Goal: Task Accomplishment & Management: Manage account settings

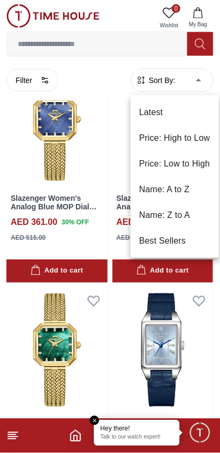
click at [96, 417] on em "Close tooltip" at bounding box center [95, 421] width 10 height 10
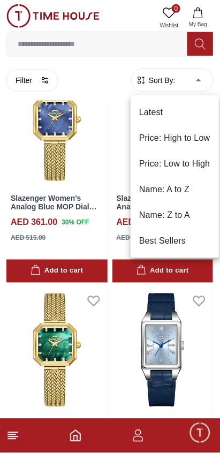
click at [89, 427] on div at bounding box center [110, 226] width 220 height 453
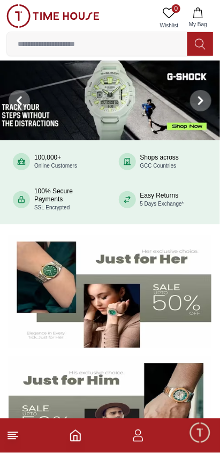
click at [194, 438] on span "Minimize live chat window" at bounding box center [199, 432] width 31 height 31
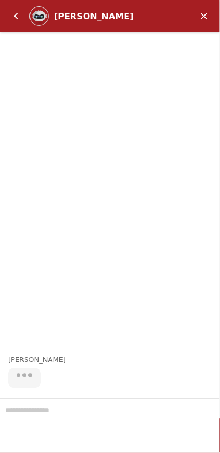
scroll to position [352, 0]
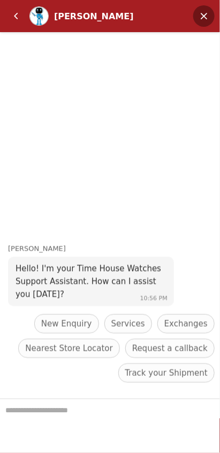
click at [210, 18] on em "Minimize" at bounding box center [203, 15] width 21 height 21
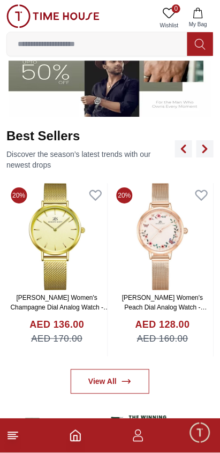
click at [142, 436] on icon "button" at bounding box center [138, 435] width 13 height 13
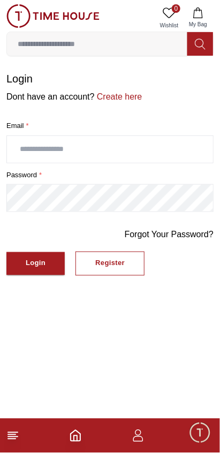
click at [171, 146] on input "text" at bounding box center [110, 149] width 206 height 27
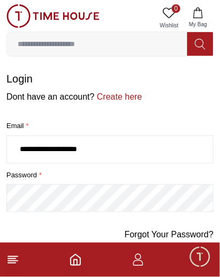
type input "**********"
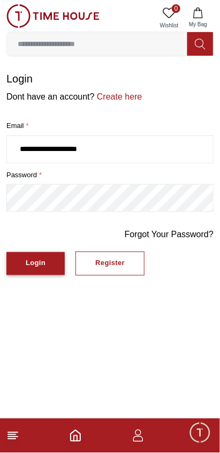
click at [40, 257] on div "Login" at bounding box center [36, 263] width 20 height 12
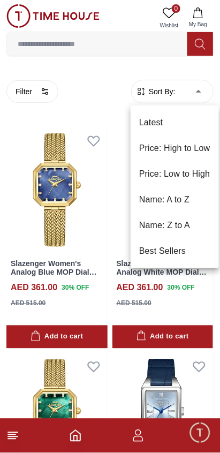
click at [197, 176] on li "Price: Low to High" at bounding box center [175, 174] width 88 height 26
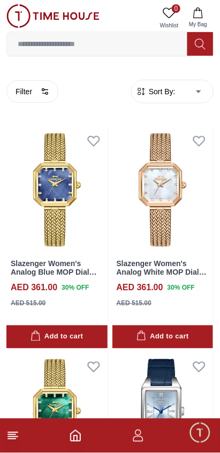
type input "*"
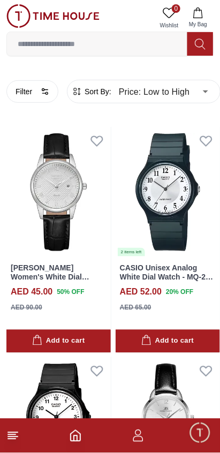
click at [12, 439] on line at bounding box center [11, 439] width 7 height 0
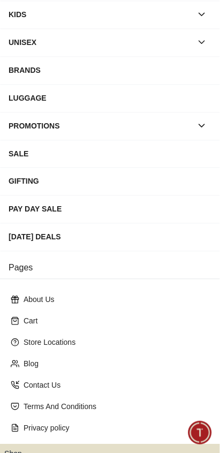
scroll to position [131, 0]
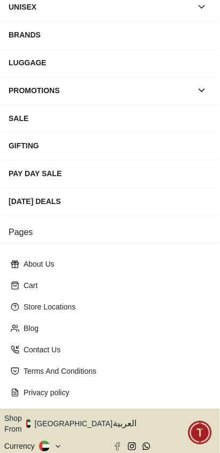
click at [63, 413] on button "Shop From [GEOGRAPHIC_DATA]" at bounding box center [62, 423] width 116 height 21
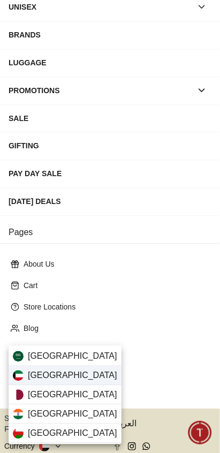
click at [73, 376] on div "[GEOGRAPHIC_DATA]" at bounding box center [65, 375] width 113 height 19
